Goal: Transaction & Acquisition: Purchase product/service

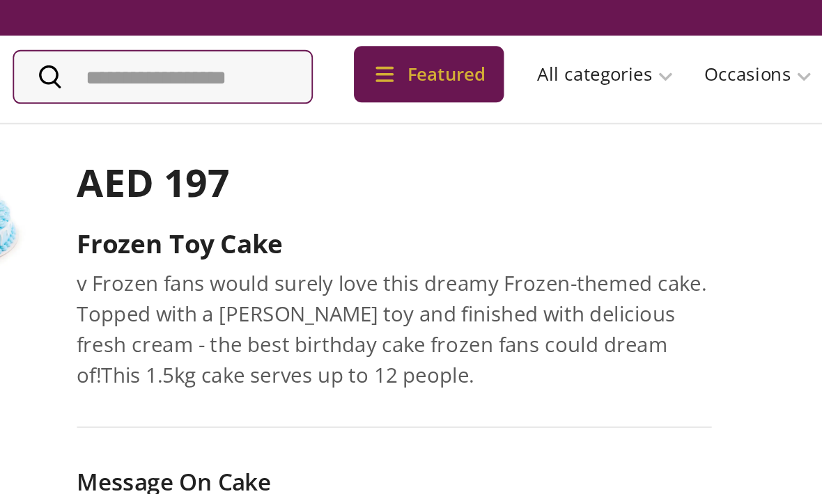
click at [253, 10] on div "العربية UAE AED" at bounding box center [411, 9] width 822 height 19
click at [261, 30] on div "Featured" at bounding box center [289, 40] width 81 height 31
click at [258, 13] on div "العربية UAE AED" at bounding box center [411, 9] width 822 height 19
click at [263, 132] on img at bounding box center [273, 142] width 21 height 21
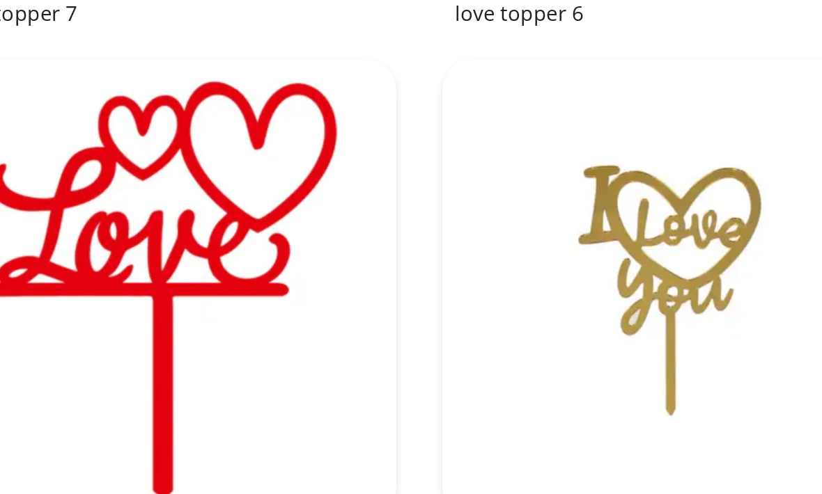
scroll to position [319, 0]
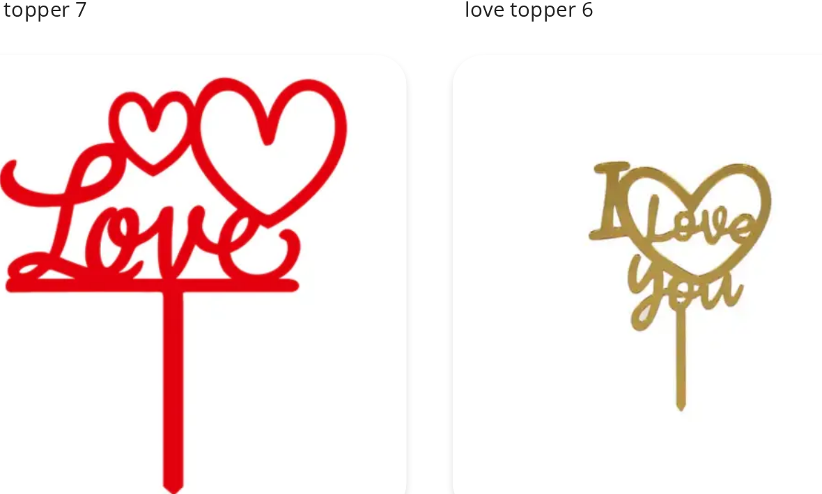
click at [370, 231] on img at bounding box center [411, 356] width 250 height 250
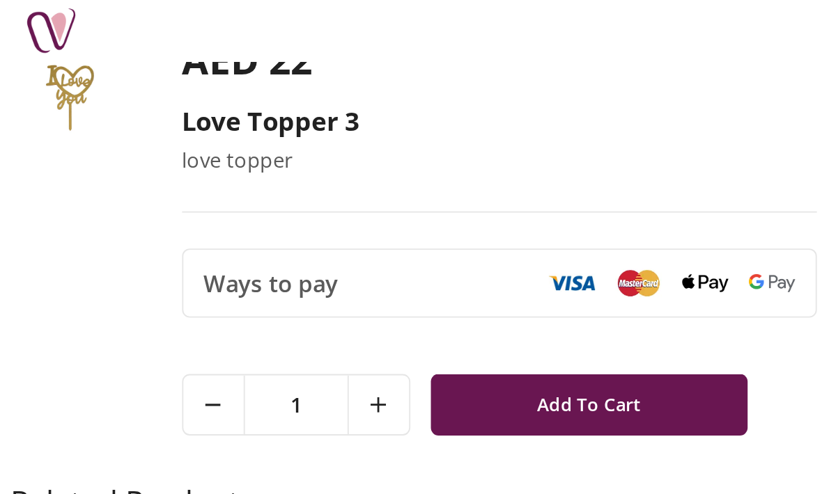
click at [384, 228] on button "Add To Cart" at bounding box center [320, 219] width 173 height 33
click at [384, 219] on button "Add To Cart" at bounding box center [320, 219] width 173 height 33
click at [384, 218] on button "Add To Cart" at bounding box center [320, 219] width 173 height 33
click at [374, 222] on button "Add To Cart" at bounding box center [320, 219] width 173 height 33
click at [154, 227] on span "1" at bounding box center [161, 220] width 56 height 32
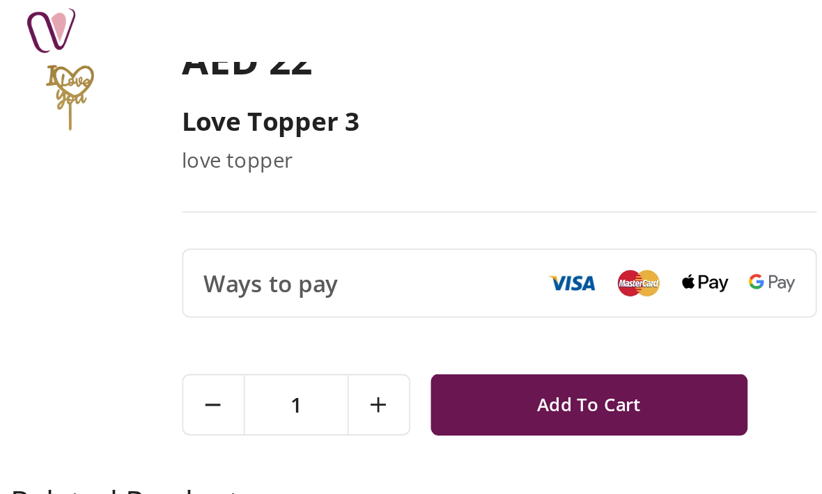
click at [155, 217] on span "1" at bounding box center [161, 220] width 56 height 32
click at [367, 225] on button "Add To Cart" at bounding box center [320, 219] width 173 height 33
click at [403, 155] on div at bounding box center [365, 153] width 134 height 15
click at [380, 152] on img at bounding box center [382, 154] width 25 height 10
click at [393, 155] on img at bounding box center [382, 154] width 25 height 10
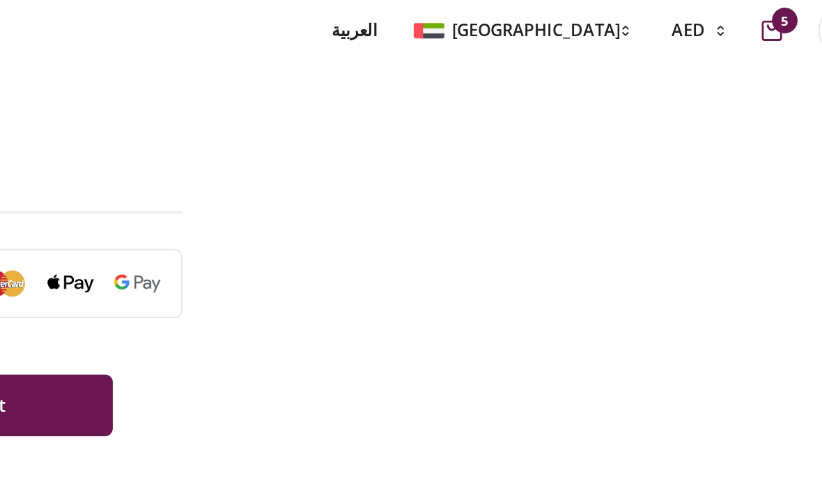
click at [783, 17] on div at bounding box center [798, 16] width 31 height 25
click at [757, 15] on icon "cart-button" at bounding box center [762, 16] width 11 height 11
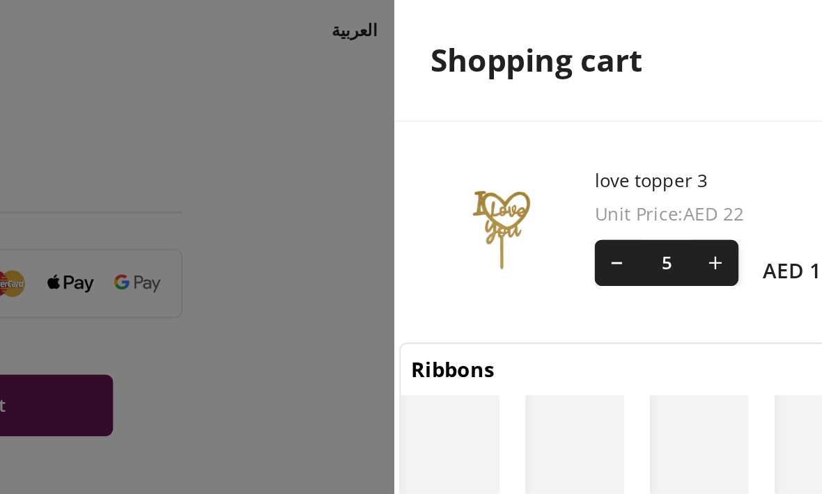
scroll to position [6, 6]
click at [558, 22] on div "Shopping cart" at bounding box center [689, 33] width 263 height 66
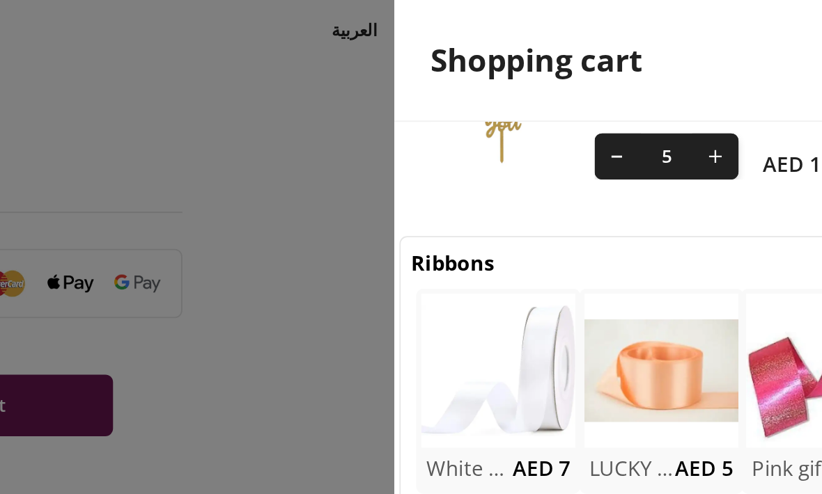
scroll to position [58, 0]
click at [661, 203] on img at bounding box center [703, 201] width 84 height 84
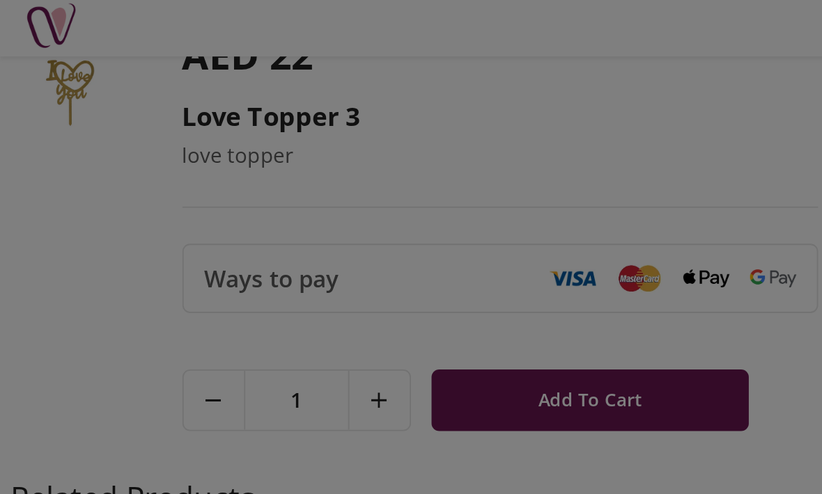
click at [109, 214] on div at bounding box center [411, 247] width 822 height 494
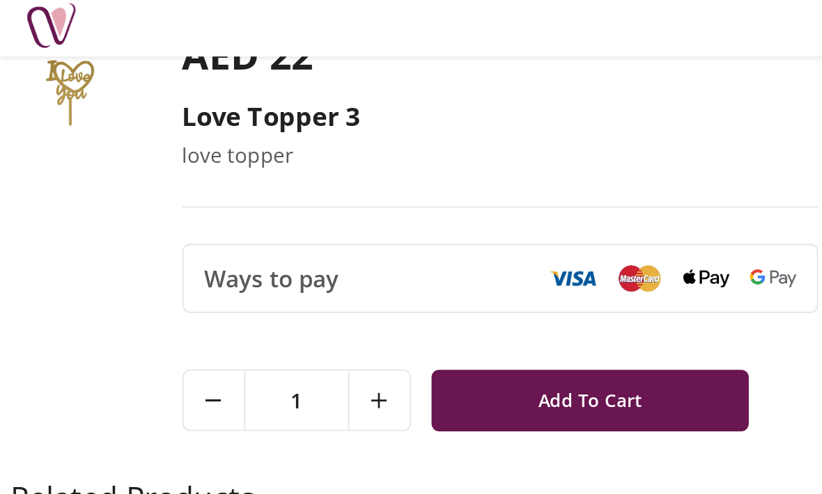
click at [144, 221] on span "1" at bounding box center [161, 220] width 56 height 32
click at [140, 226] on span "1" at bounding box center [161, 220] width 56 height 32
click at [139, 225] on span "1" at bounding box center [161, 220] width 56 height 32
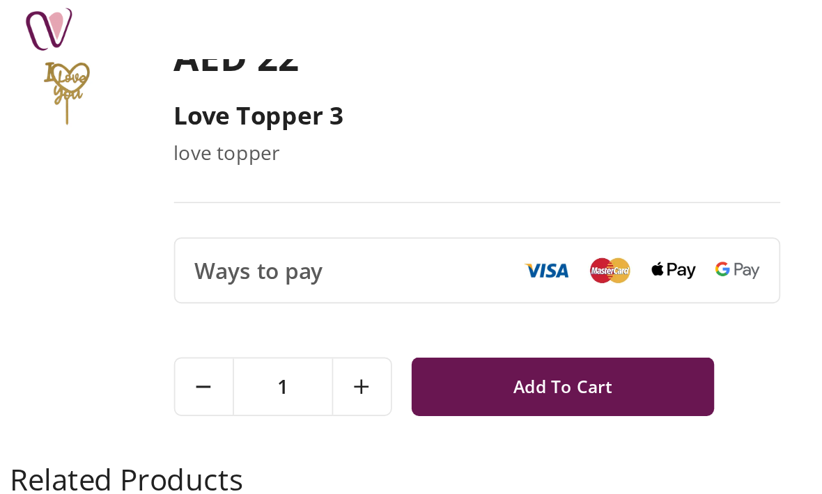
click at [203, 219] on icon at bounding box center [205, 220] width 8 height 8
click at [411, 172] on div "Ways to pay" at bounding box center [271, 154] width 345 height 38
click at [423, 154] on img at bounding box center [419, 154] width 25 height 10
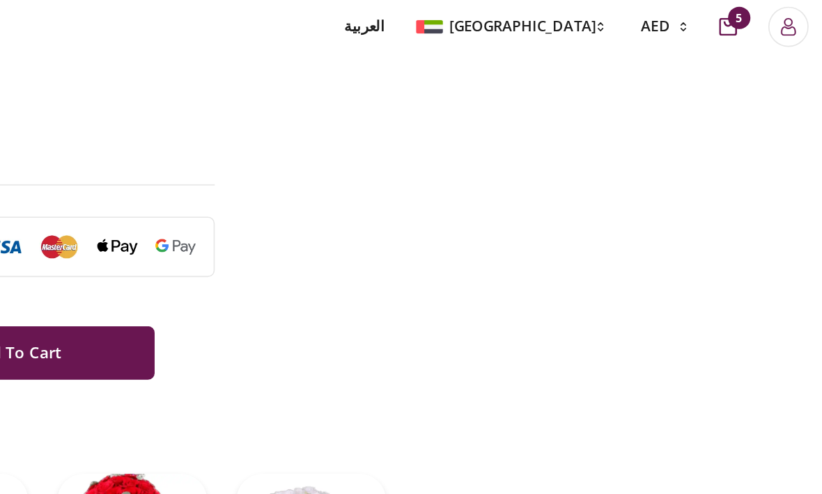
click at [795, 16] on icon "Login" at bounding box center [800, 16] width 11 height 11
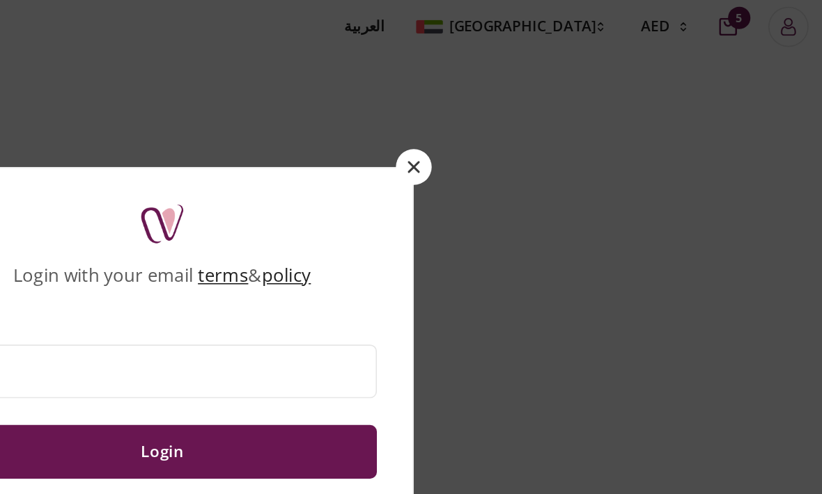
click at [254, 117] on div "Login with your email terms & policy Email Login Or" at bounding box center [410, 247] width 313 height 286
